Goal: Communication & Community: Answer question/provide support

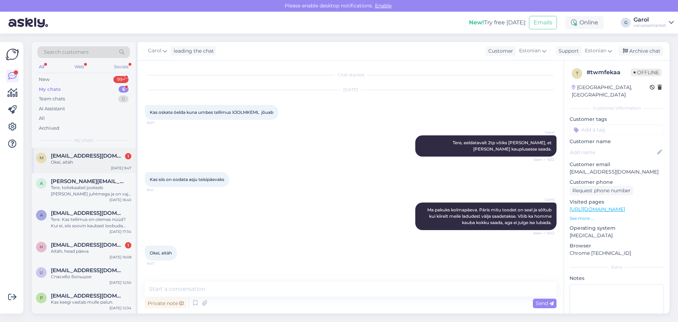
click at [69, 158] on span "[EMAIL_ADDRESS][DOMAIN_NAME]" at bounding box center [87, 156] width 73 height 6
click at [105, 78] on div "New 99+" at bounding box center [83, 80] width 93 height 10
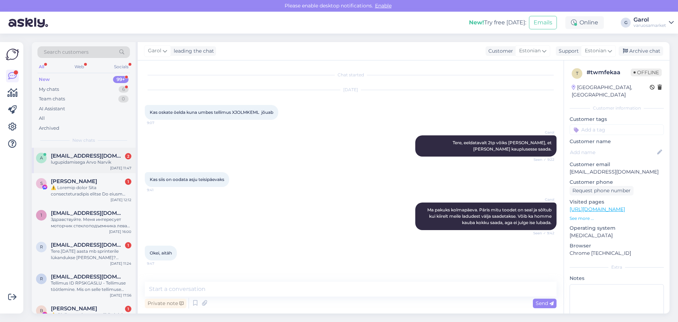
click at [79, 160] on div "lugupidamisega Arvo Narvik" at bounding box center [91, 162] width 81 height 6
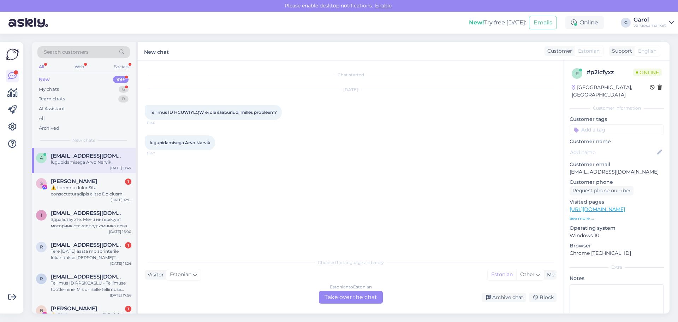
click at [182, 112] on span "Tellimus ID HCUWIYLQW ei ole saabunud, milles probleem?" at bounding box center [213, 111] width 127 height 5
copy span "HCUWIYLQW"
click at [352, 296] on div "Estonian to Estonian Take over the chat" at bounding box center [351, 297] width 64 height 13
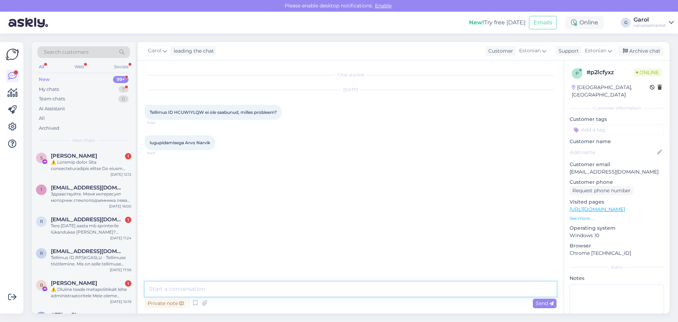
click at [333, 289] on textarea at bounding box center [351, 288] width 412 height 15
type textarea "Tere, olime kauba ootel. Miskipärast [PERSON_NAME] [PERSON_NAME] väikse viivitu…"
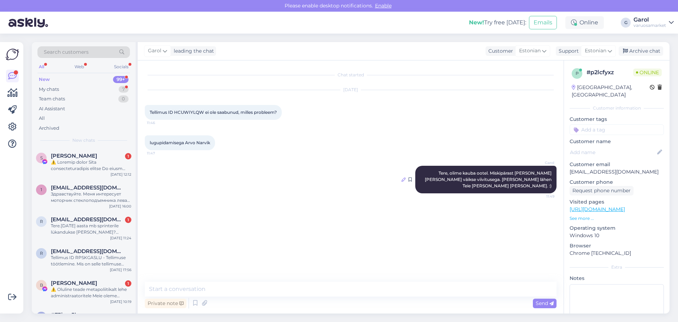
click at [402, 177] on icon at bounding box center [404, 179] width 4 height 4
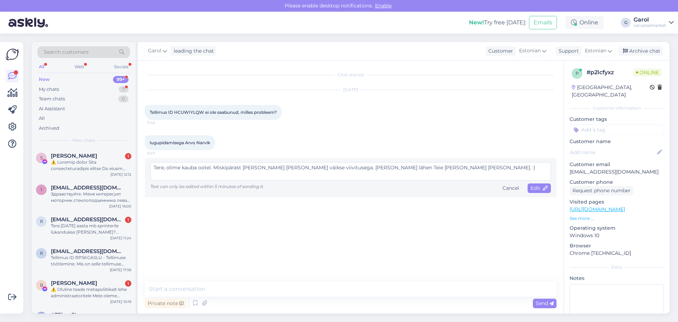
click at [359, 168] on textarea "Tere, olime kauba ootel. Miskipärast [PERSON_NAME] [PERSON_NAME] väikse viivitu…" at bounding box center [350, 171] width 400 height 18
type textarea "Tere, olime kauba ootel. Miskipärast [PERSON_NAME] [PERSON_NAME] väikse viivitu…"
click at [539, 189] on span "Edit" at bounding box center [539, 188] width 18 height 6
